Goal: Use online tool/utility: Use online tool/utility

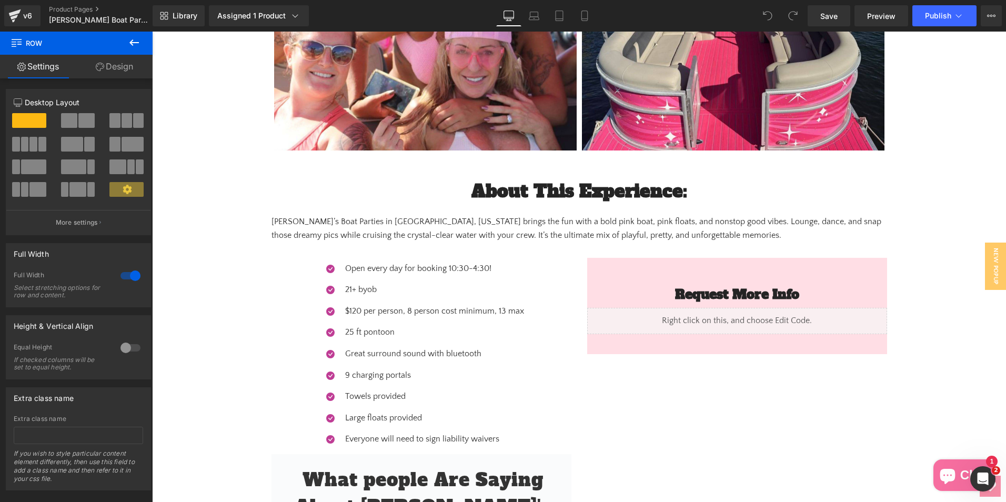
scroll to position [1053, 0]
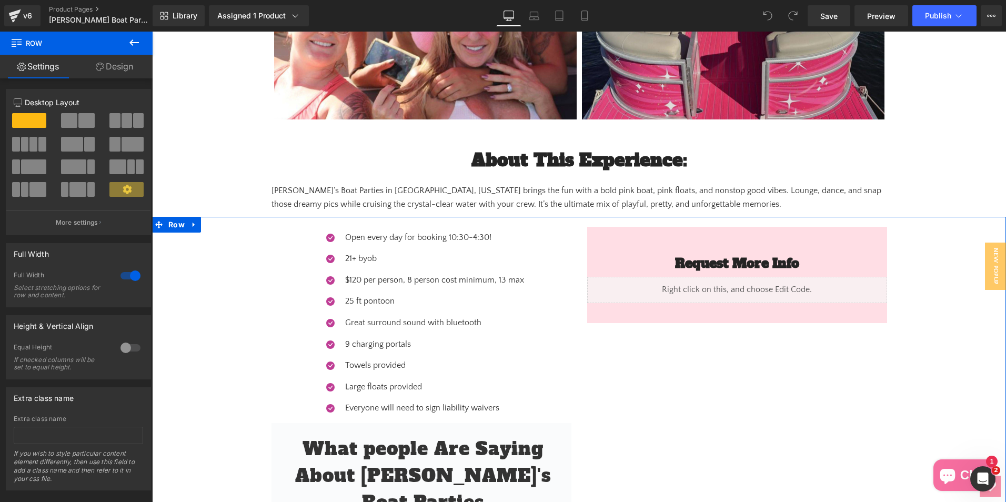
drag, startPoint x: 900, startPoint y: 32, endPoint x: 634, endPoint y: 57, distance: 267.5
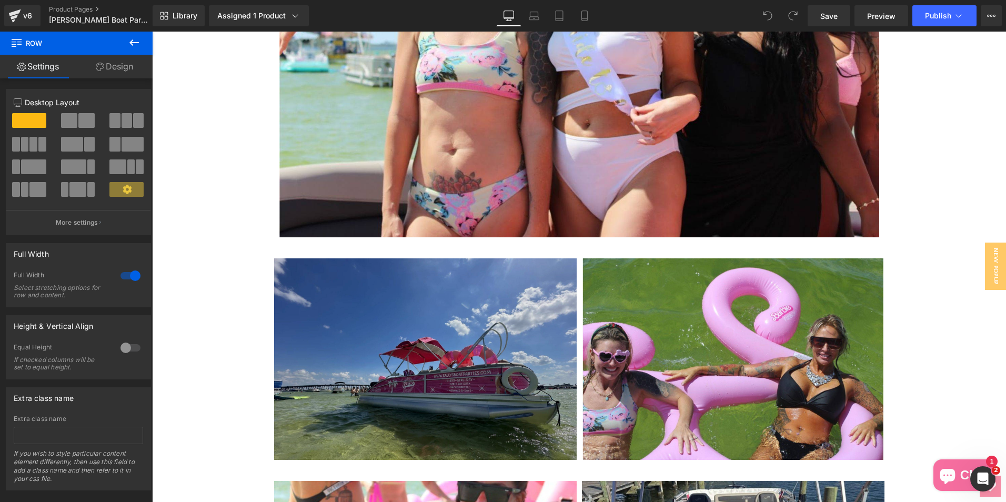
scroll to position [316, 0]
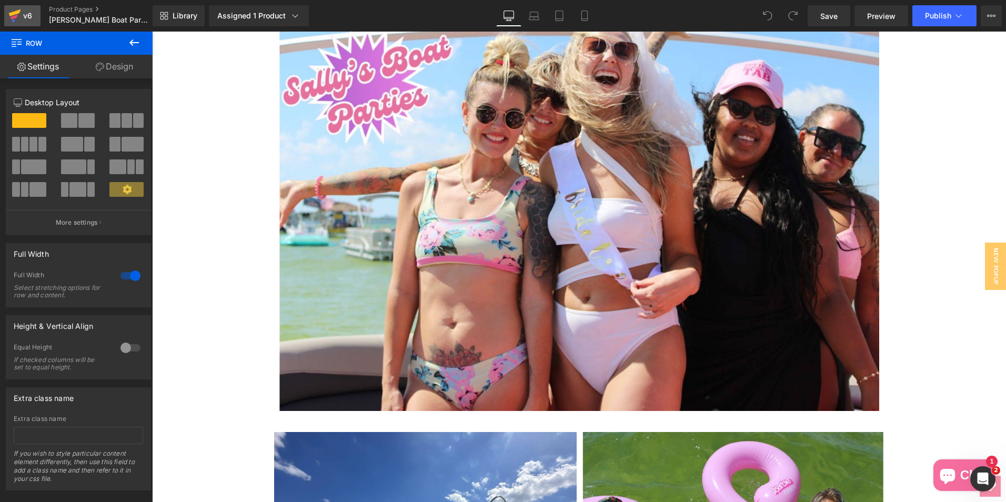
click at [19, 11] on icon at bounding box center [15, 12] width 12 height 7
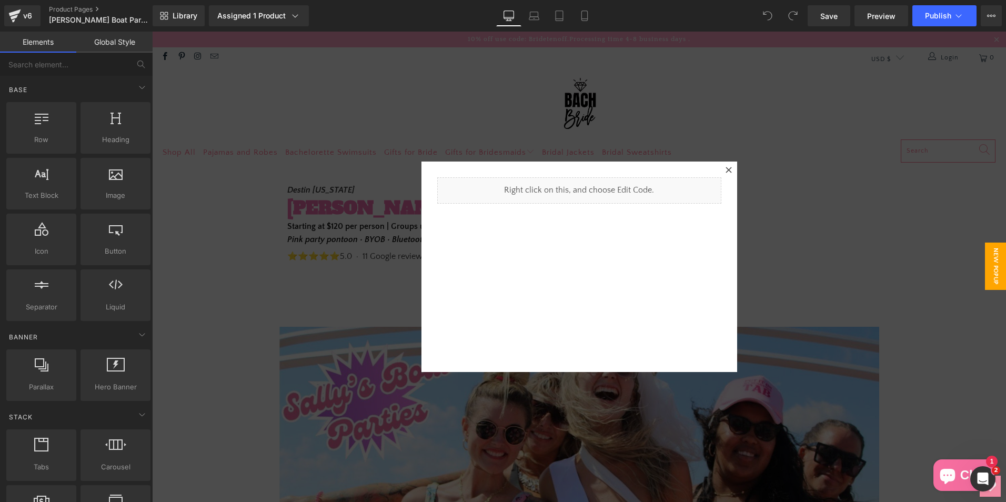
click at [726, 170] on icon at bounding box center [729, 170] width 6 height 6
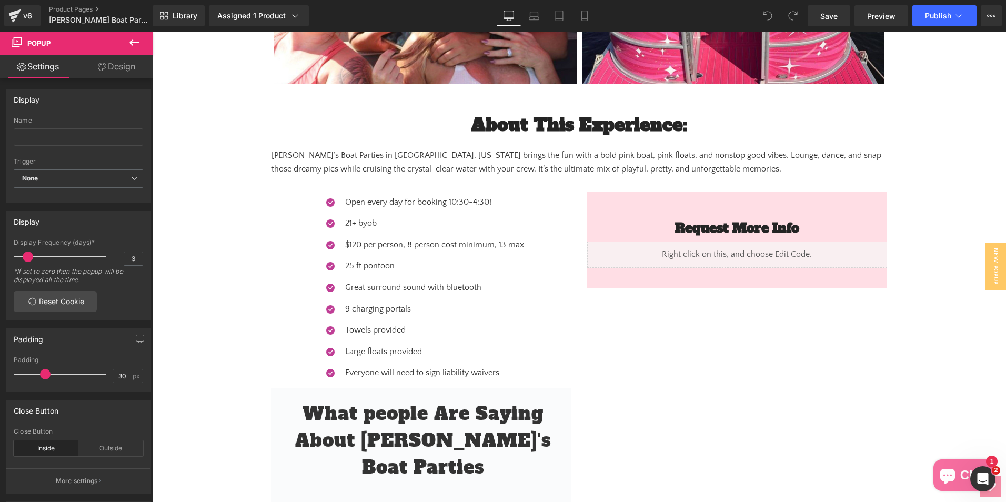
scroll to position [1105, 0]
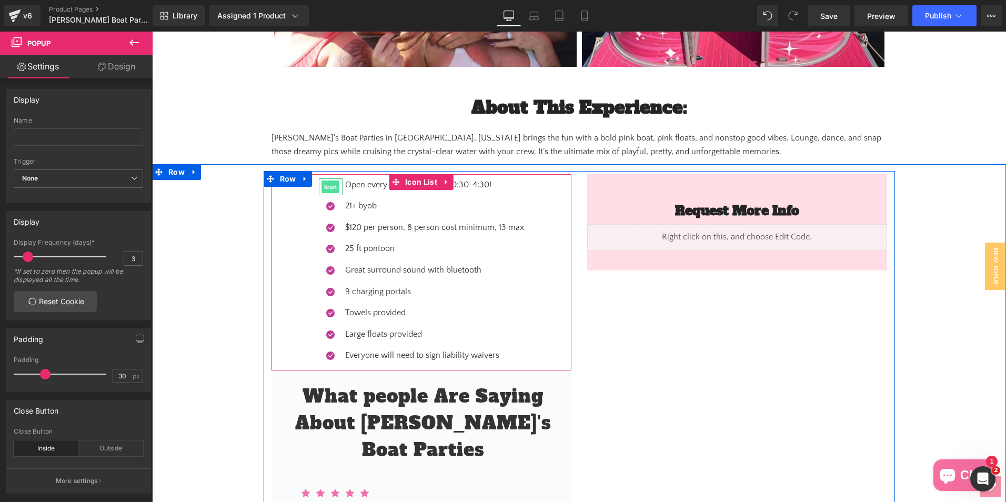
click at [330, 192] on span "Icon" at bounding box center [330, 187] width 17 height 13
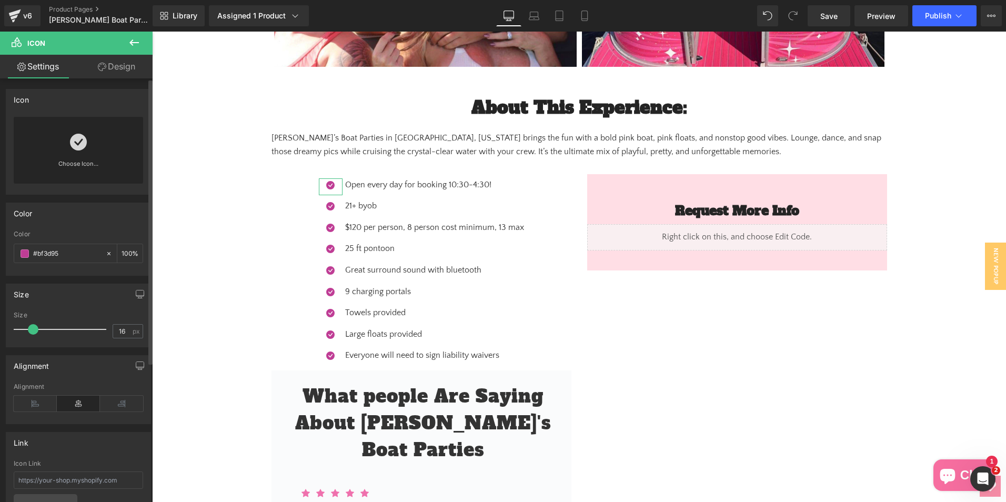
click at [51, 264] on div "Color #bf3d95 100 %" at bounding box center [78, 253] width 129 height 45
click at [51, 252] on input "#bf3d95" at bounding box center [66, 254] width 67 height 12
